Goal: Task Accomplishment & Management: Manage account settings

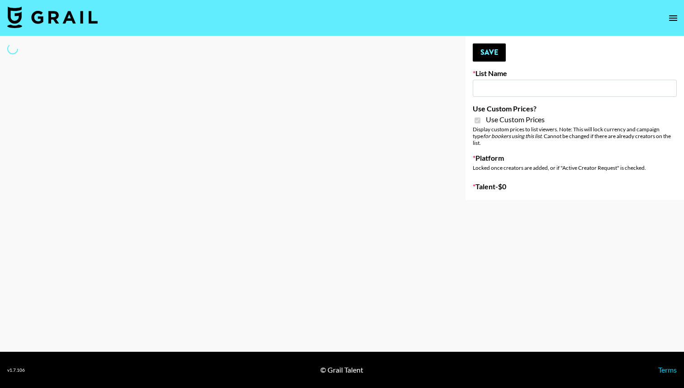
type input "Bumble (9th Oct)"
checkbox input "true"
select select "Brand"
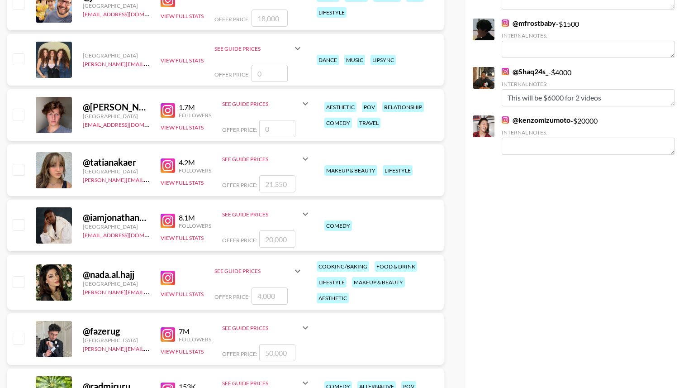
scroll to position [1234, 0]
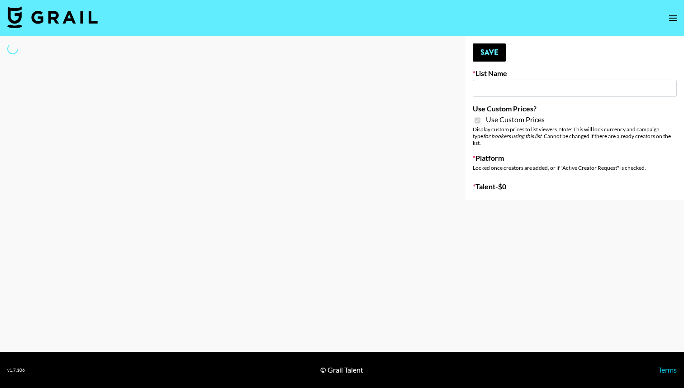
type input "[PERSON_NAME] AI"
checkbox input "true"
select select "Brand"
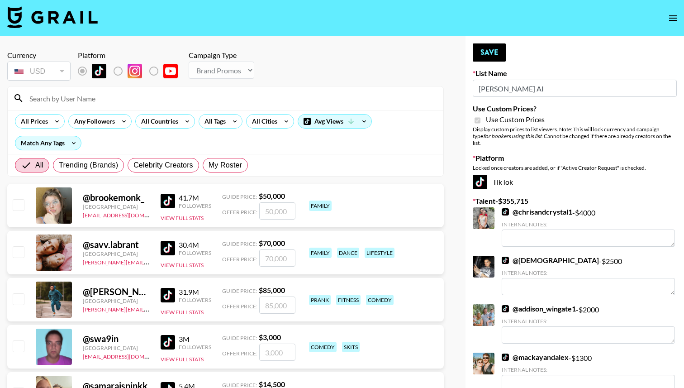
click at [129, 94] on input at bounding box center [231, 98] width 414 height 14
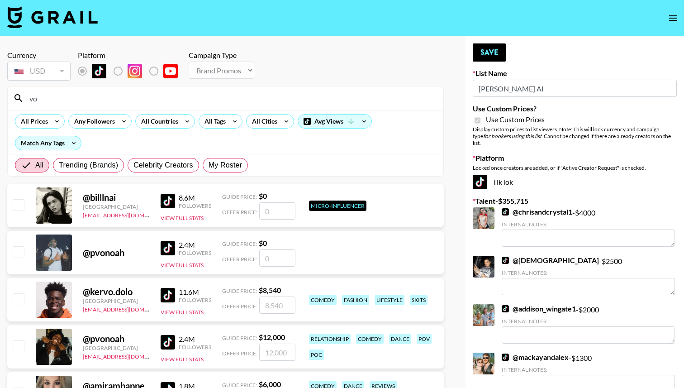
type input "v"
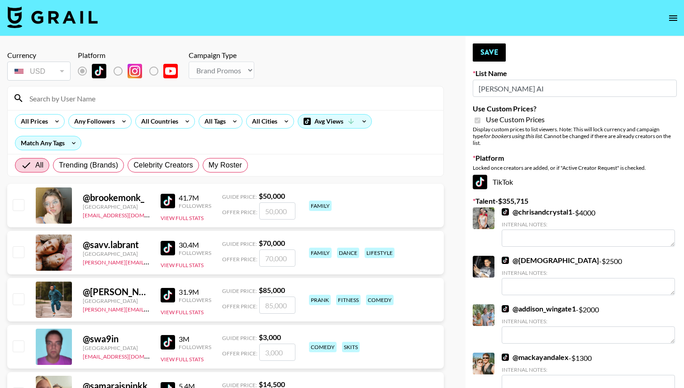
click at [88, 95] on input at bounding box center [231, 98] width 414 height 14
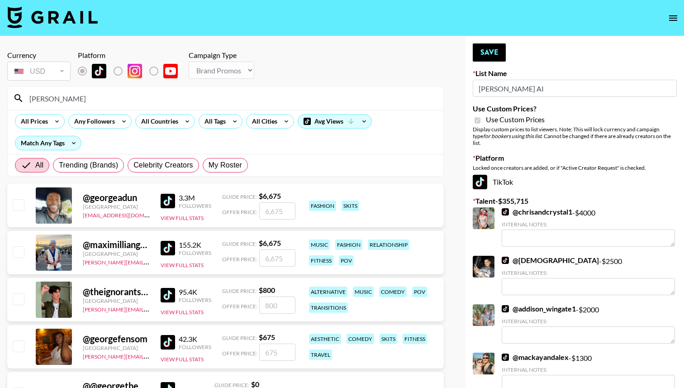
click at [67, 97] on input "[PERSON_NAME]" at bounding box center [231, 98] width 414 height 14
type input "[PERSON_NAME]"
click at [88, 101] on input "[PERSON_NAME]" at bounding box center [231, 98] width 414 height 14
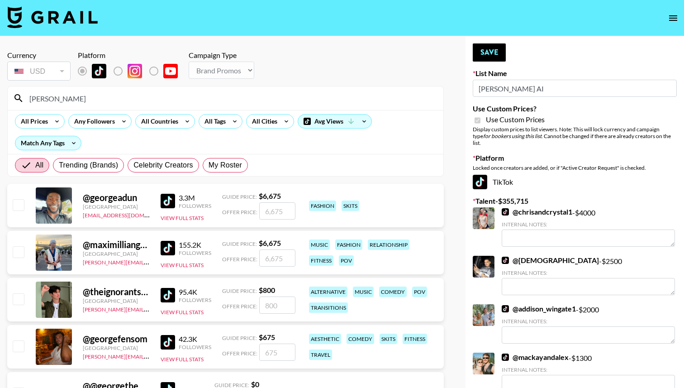
click at [88, 101] on input "[PERSON_NAME]" at bounding box center [231, 98] width 414 height 14
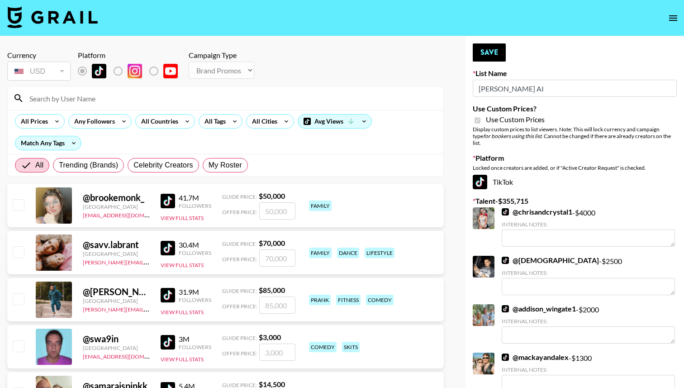
click at [261, 18] on nav at bounding box center [342, 18] width 684 height 36
click at [62, 96] on input at bounding box center [231, 98] width 414 height 14
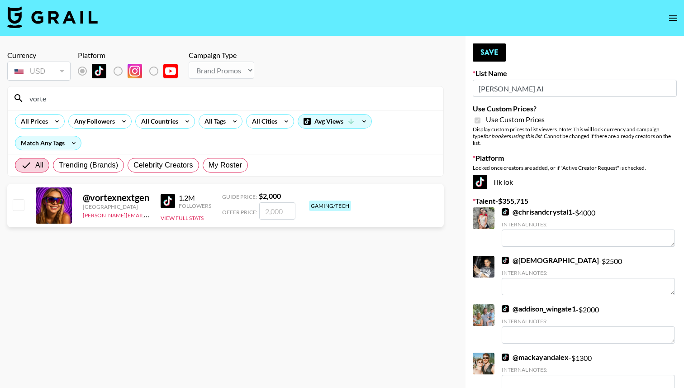
type input "vorte"
click at [14, 209] on input "checkbox" at bounding box center [18, 204] width 11 height 11
checkbox input "true"
type input "2000"
click at [490, 56] on button "Save" at bounding box center [489, 52] width 33 height 18
